Goal: Task Accomplishment & Management: Complete application form

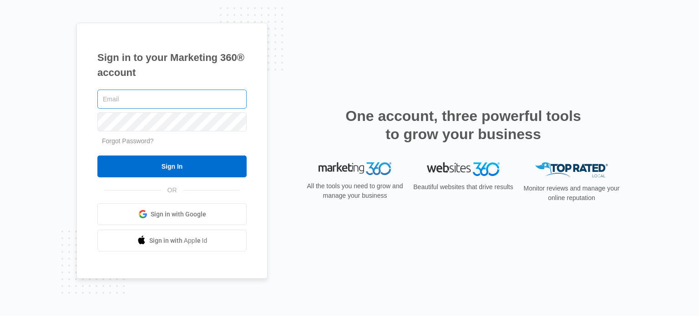
click at [225, 104] on input "text" at bounding box center [171, 99] width 149 height 19
type input "ronwthecarguy@gmail.com"
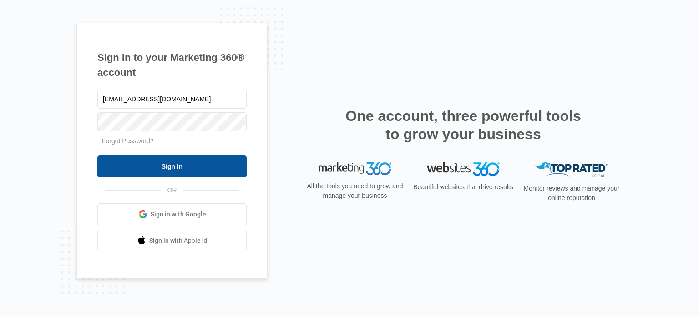
click at [203, 161] on input "Sign In" at bounding box center [171, 167] width 149 height 22
